Goal: Find specific page/section

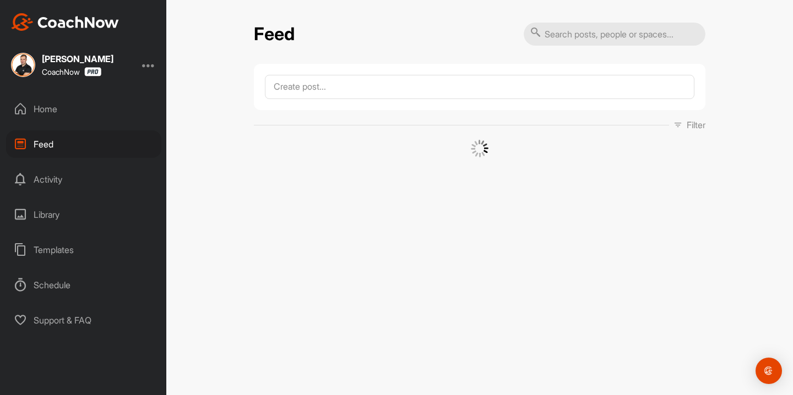
click at [687, 125] on p "Filter" at bounding box center [696, 124] width 19 height 13
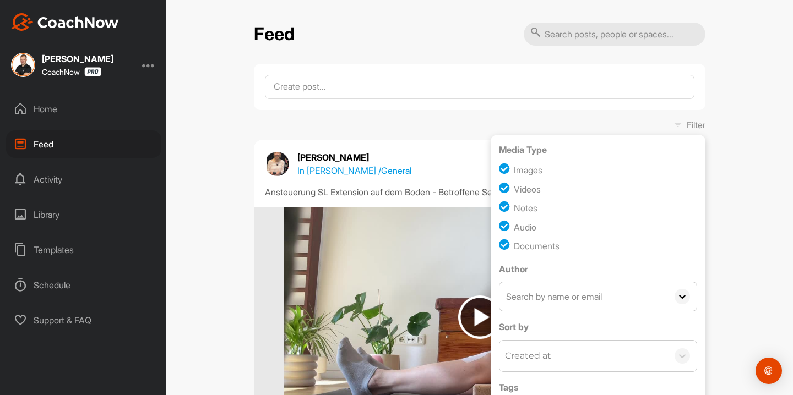
click at [606, 302] on input "text" at bounding box center [584, 297] width 169 height 29
type input "[PERSON_NAME]"
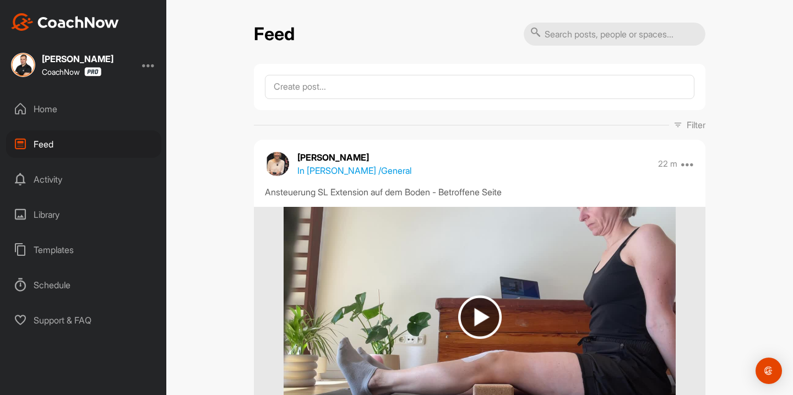
click at [700, 120] on p "Filter" at bounding box center [696, 124] width 19 height 13
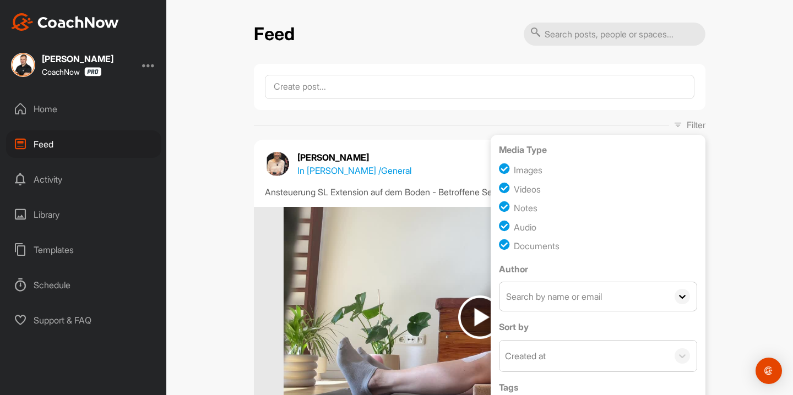
click at [644, 297] on input "text" at bounding box center [584, 297] width 169 height 29
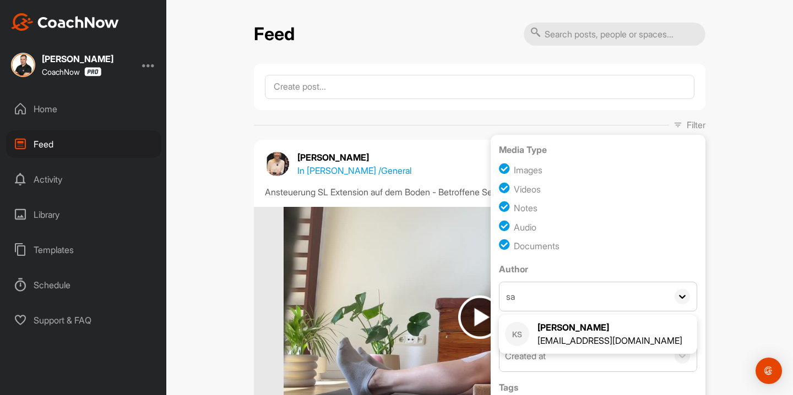
type input "s"
type input "c"
